Goal: Entertainment & Leisure: Consume media (video, audio)

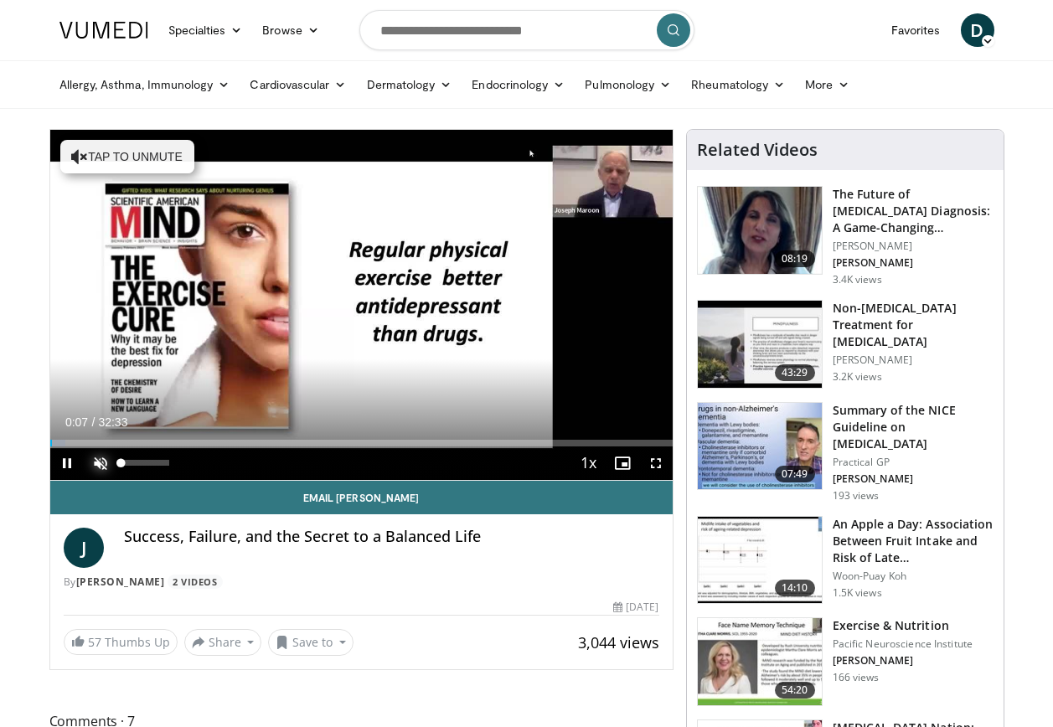
click at [96, 459] on span "Video Player" at bounding box center [101, 464] width 34 height 34
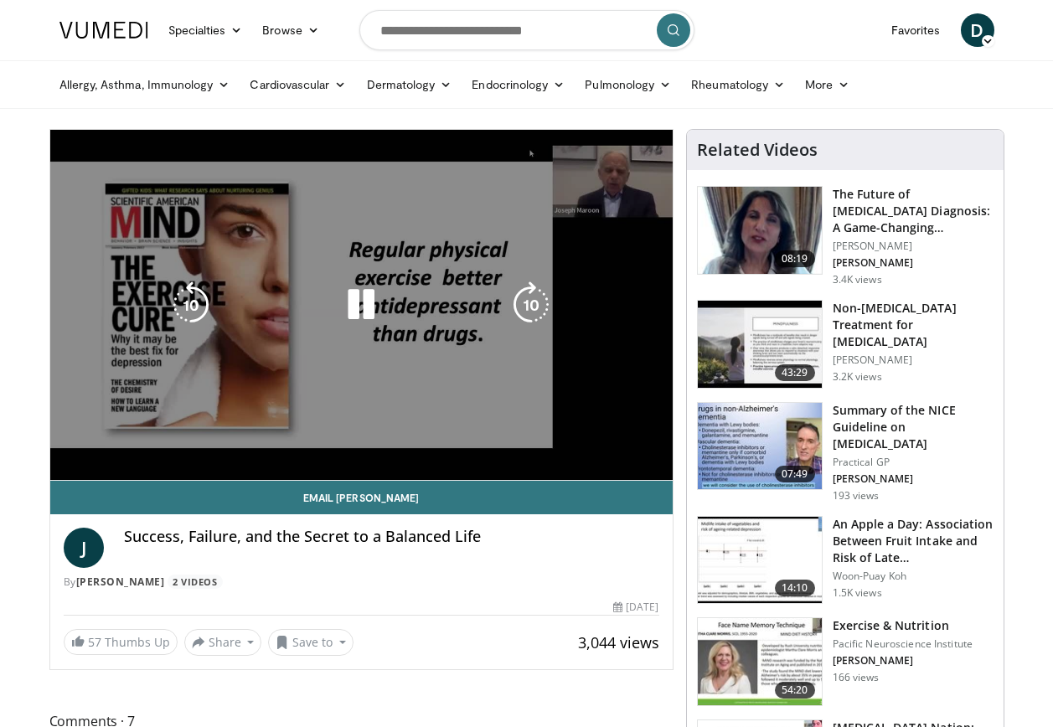
click at [287, 442] on div "10 seconds Tap to unmute" at bounding box center [361, 305] width 623 height 350
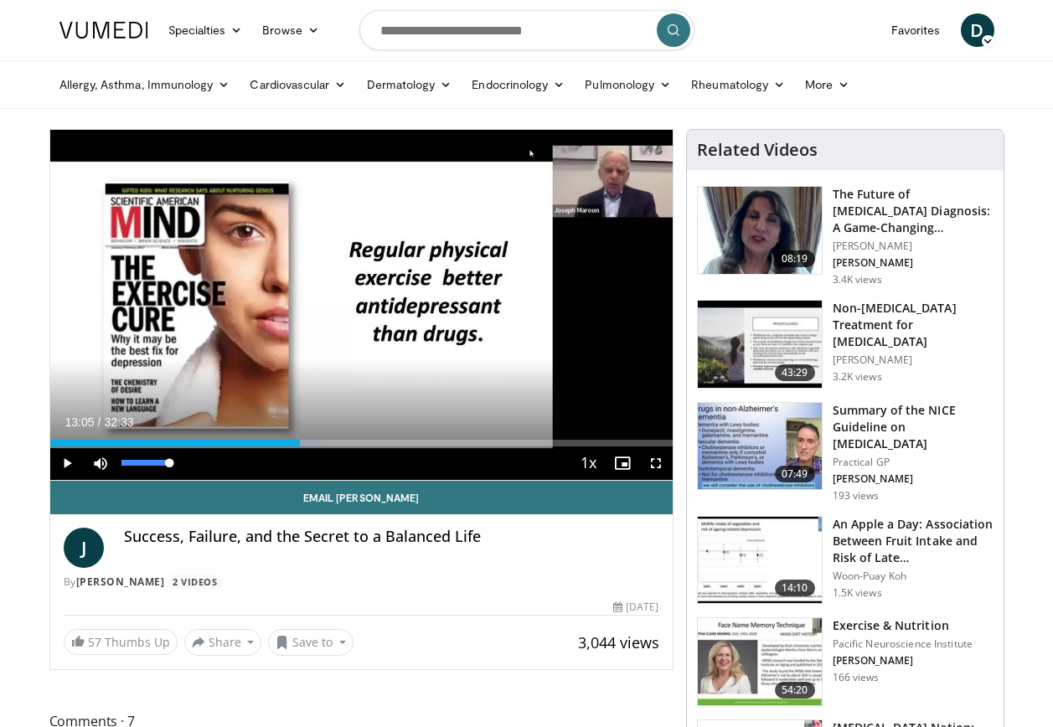
click at [169, 465] on div "Volume Level" at bounding box center [146, 463] width 48 height 6
click at [65, 462] on span "Video Player" at bounding box center [67, 464] width 34 height 34
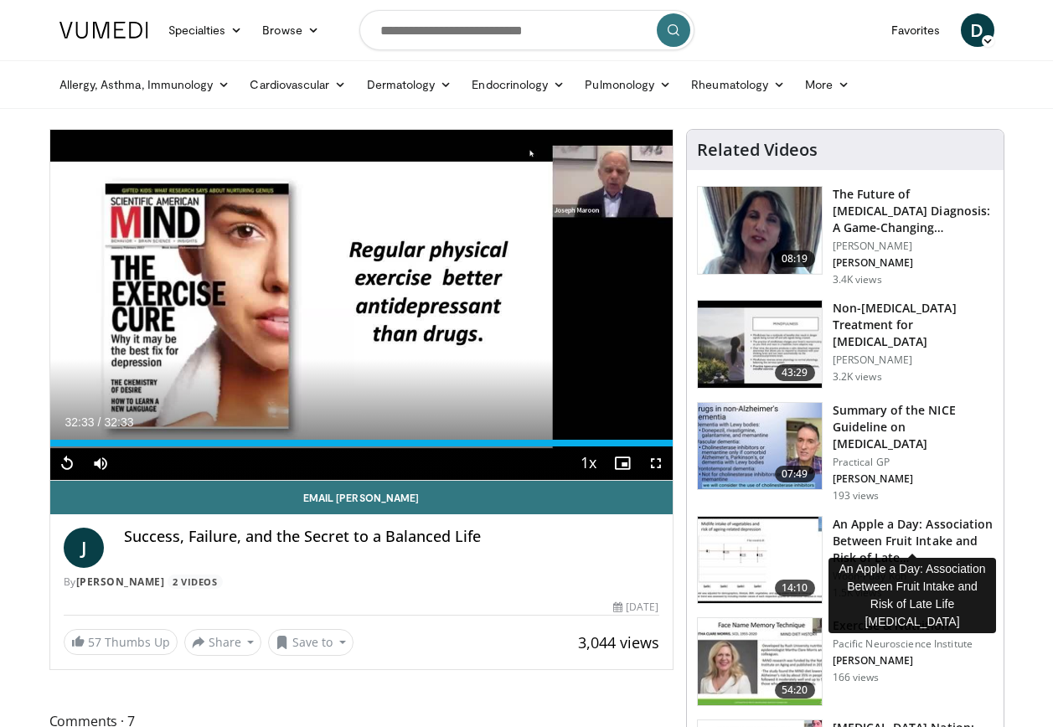
click at [864, 520] on h3 "An Apple a Day: Association Between Fruit Intake and Risk of Late Li…" at bounding box center [913, 541] width 161 height 50
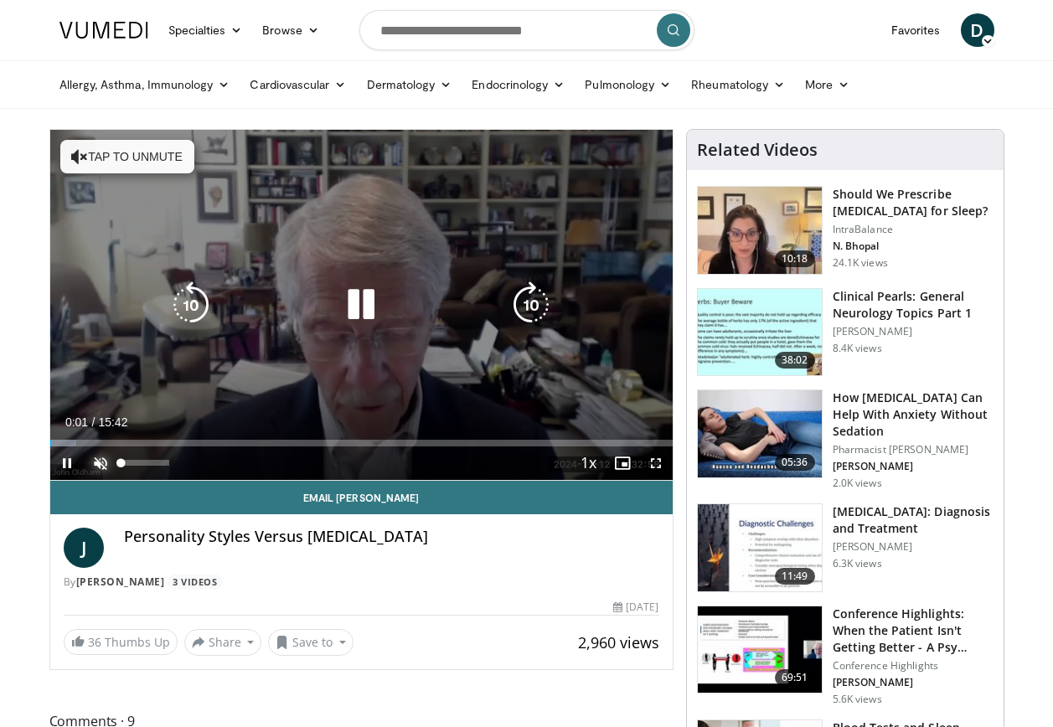
click at [100, 463] on span "Video Player" at bounding box center [101, 464] width 34 height 34
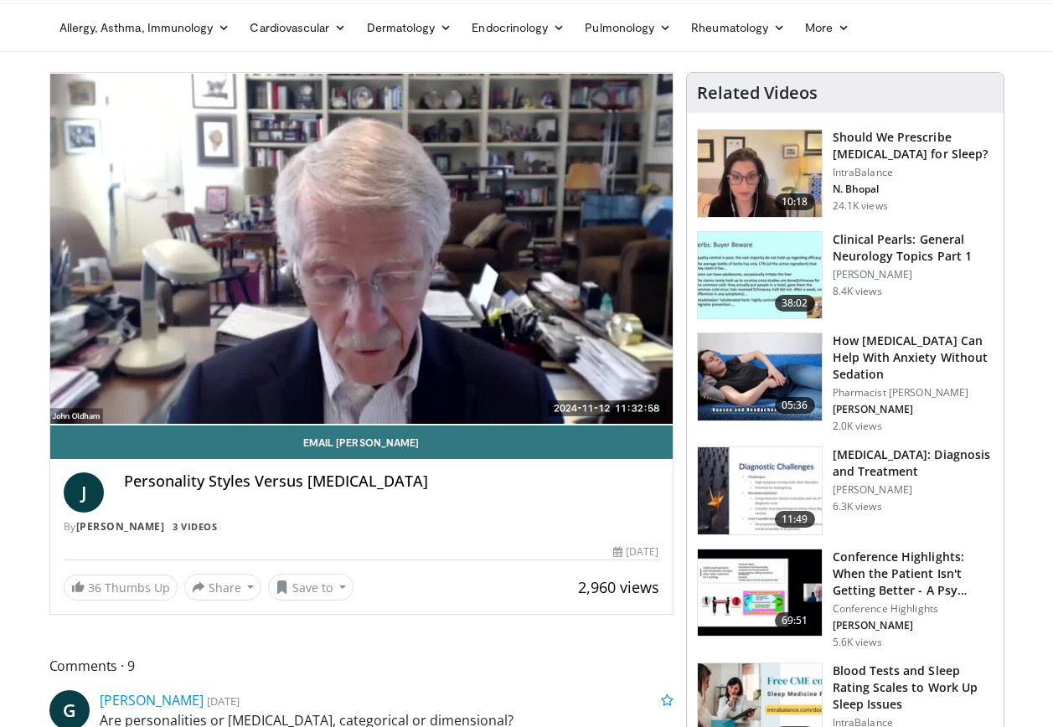
scroll to position [34, 0]
